Goal: Information Seeking & Learning: Learn about a topic

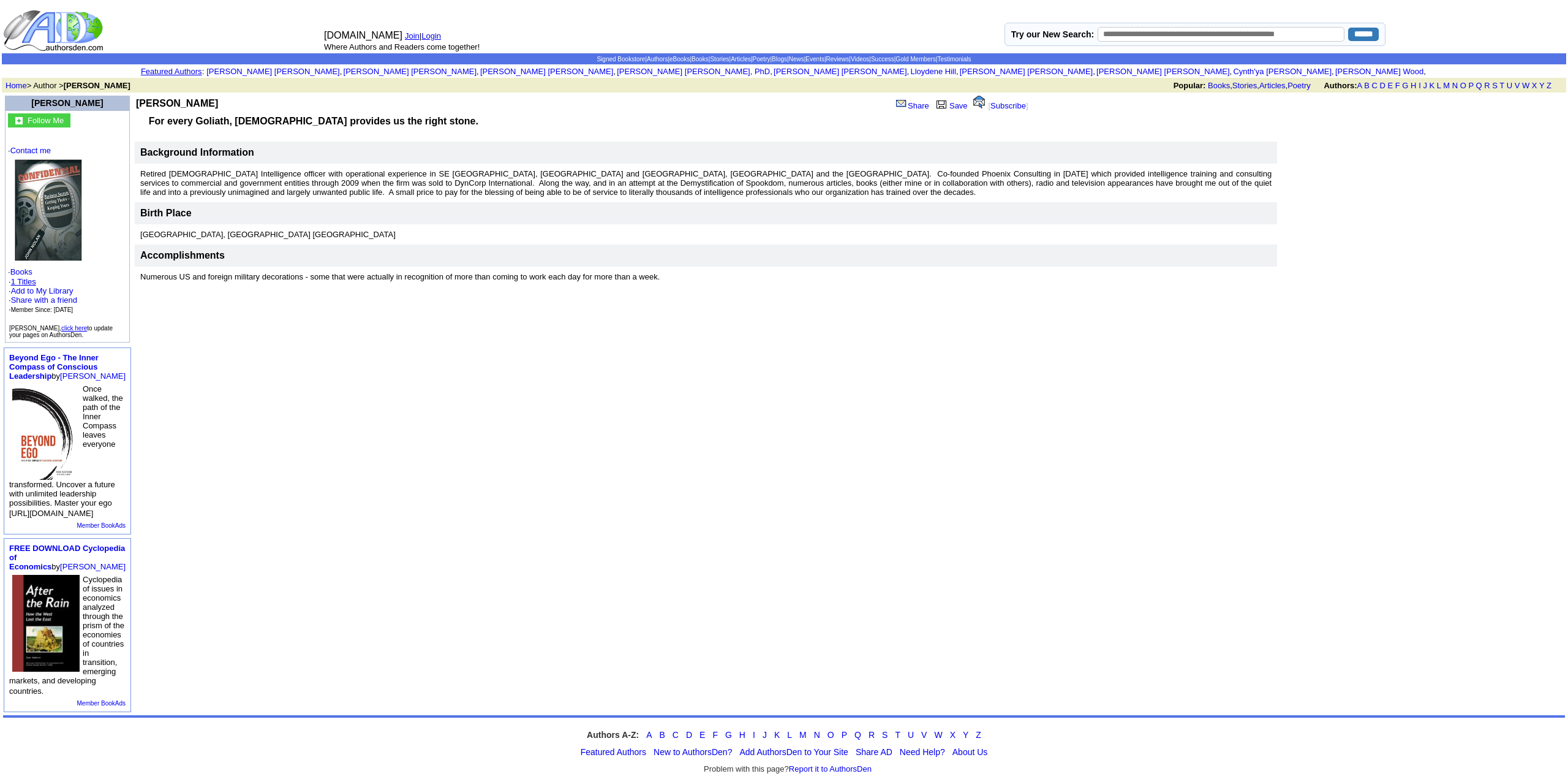
click at [27, 285] on link "1 Titles" at bounding box center [23, 281] width 25 height 9
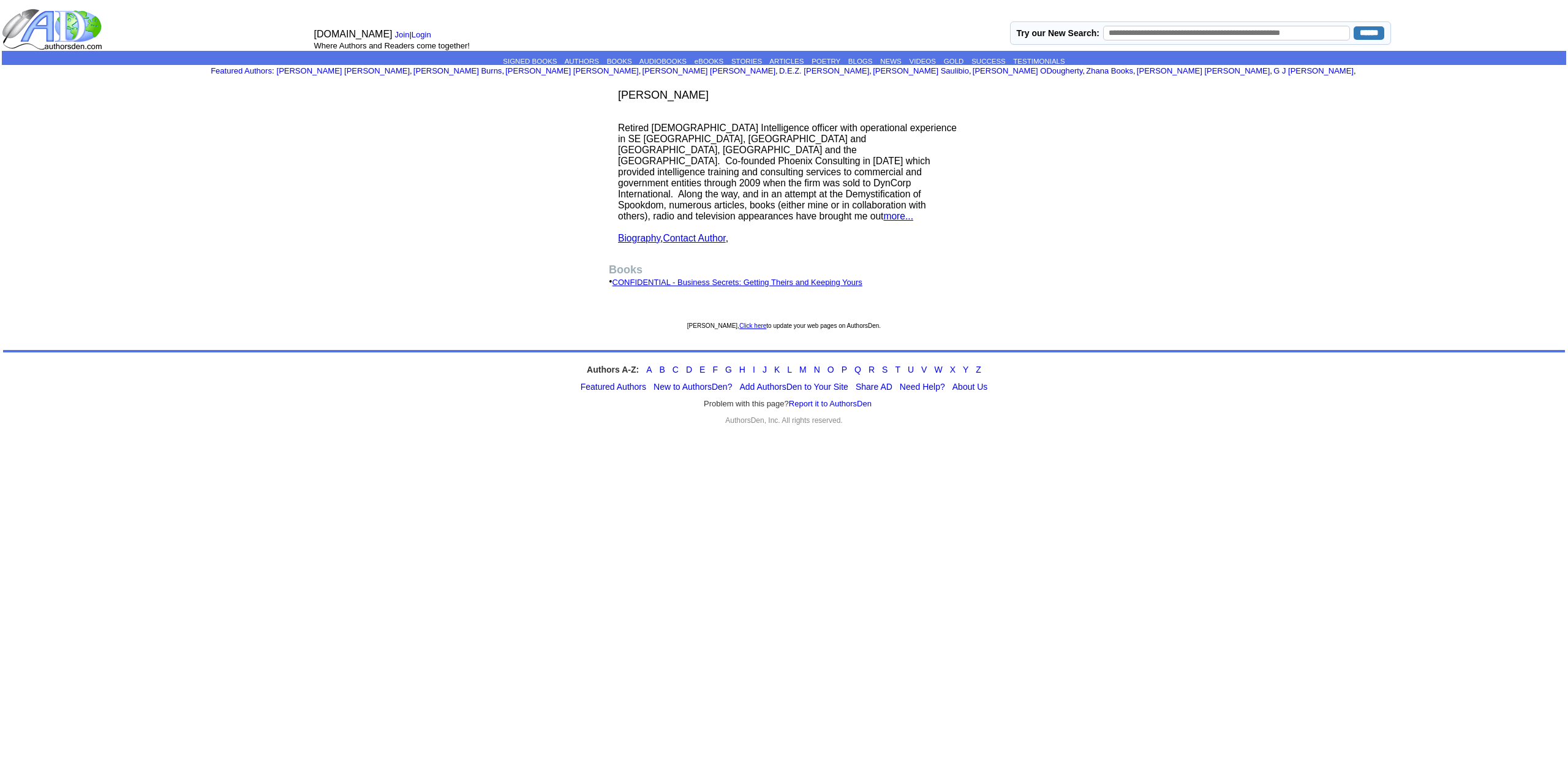
click at [650, 254] on td "Books • CONFIDENTIAL - Business Secrets: Getting Theirs and Keeping Yours" at bounding box center [784, 280] width 359 height 66
click at [641, 277] on link "CONFIDENTIAL - Business Secrets: Getting Theirs and Keeping Yours" at bounding box center [737, 281] width 250 height 9
